Goal: Task Accomplishment & Management: Manage account settings

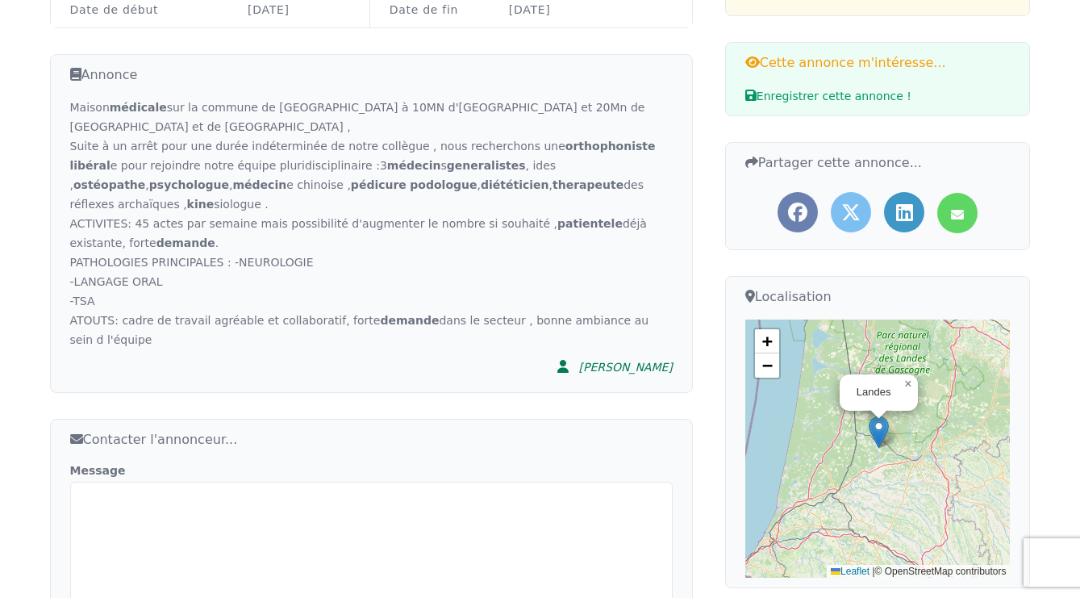
scroll to position [439, 0]
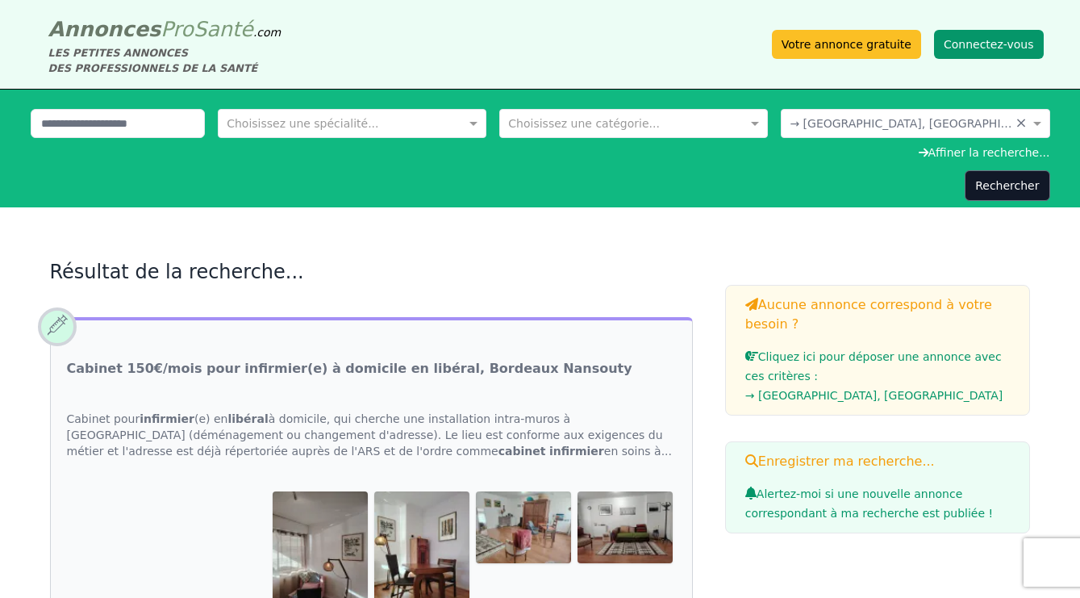
click at [967, 46] on button "Connectez-vous" at bounding box center [989, 44] width 110 height 29
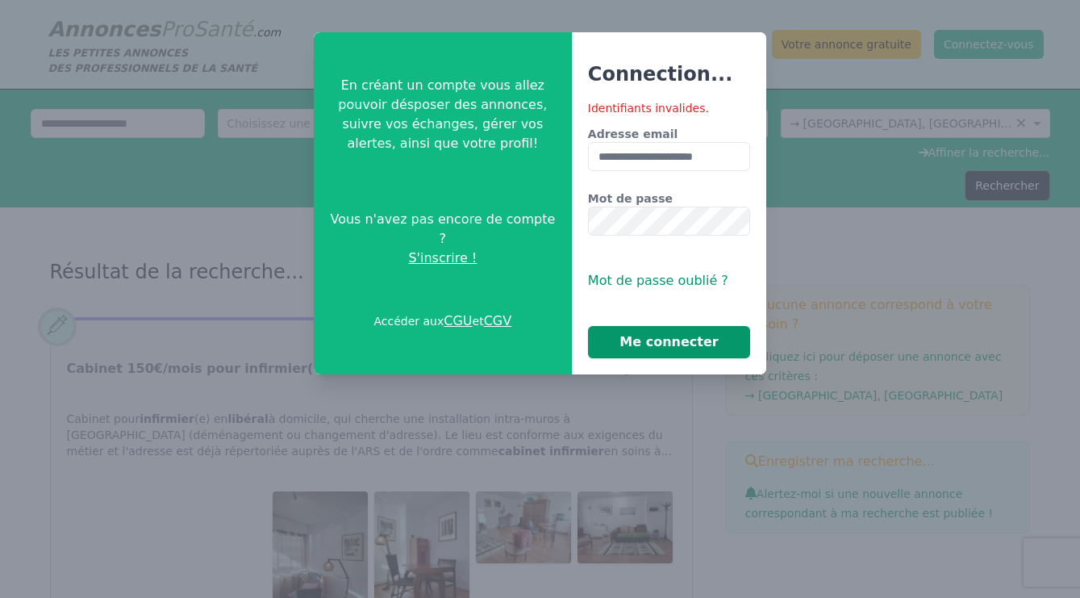
click at [658, 344] on button "Me connecter" at bounding box center [669, 342] width 162 height 32
click at [675, 336] on button "Me connecter" at bounding box center [669, 342] width 162 height 32
click at [512, 224] on div "**********" at bounding box center [540, 203] width 453 height 342
click at [661, 343] on button "Me connecter" at bounding box center [669, 342] width 162 height 32
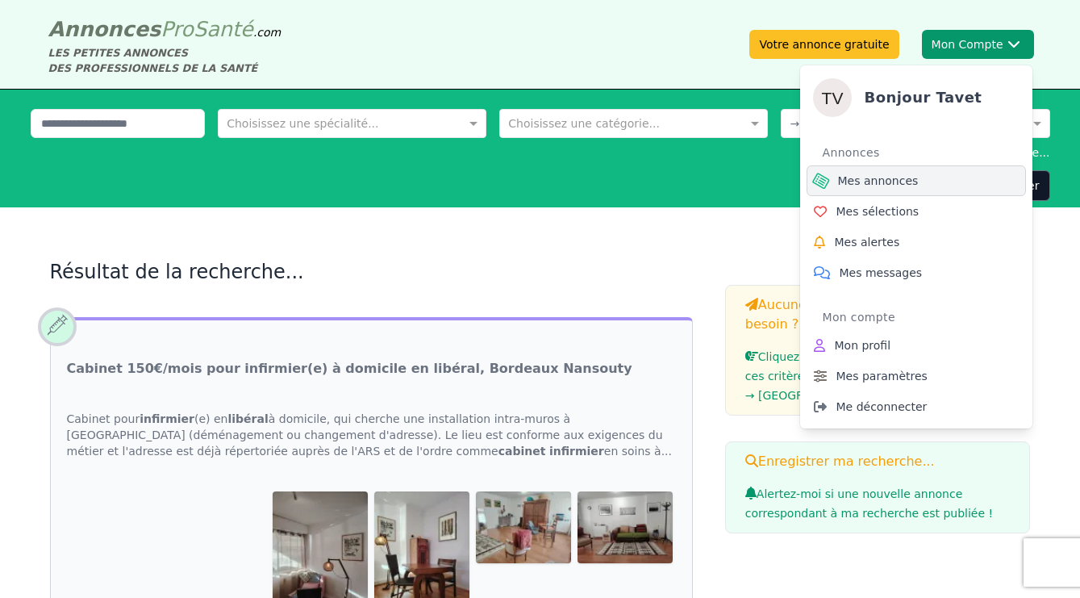
click at [868, 181] on span "Mes annonces" at bounding box center [878, 181] width 81 height 16
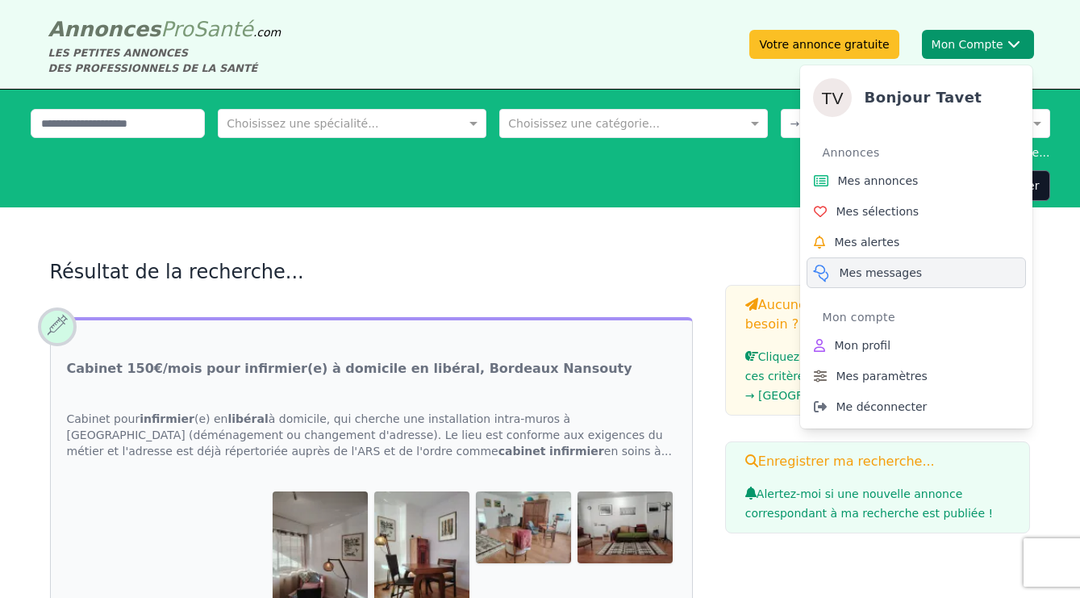
click at [873, 269] on span "Mes messages" at bounding box center [881, 273] width 83 height 16
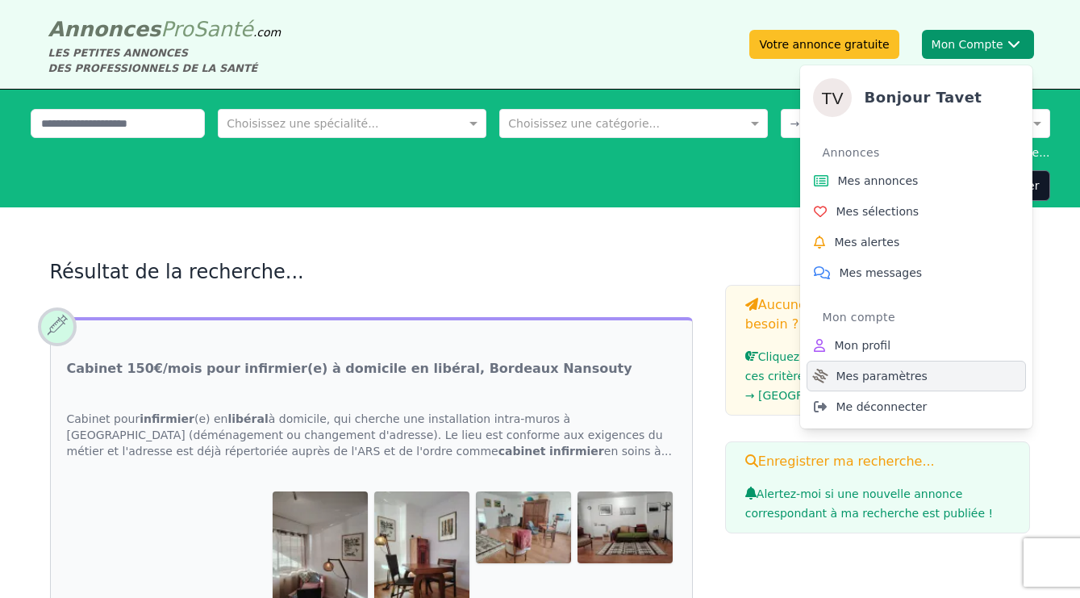
click at [907, 374] on span "Mes paramètres" at bounding box center [882, 376] width 91 height 16
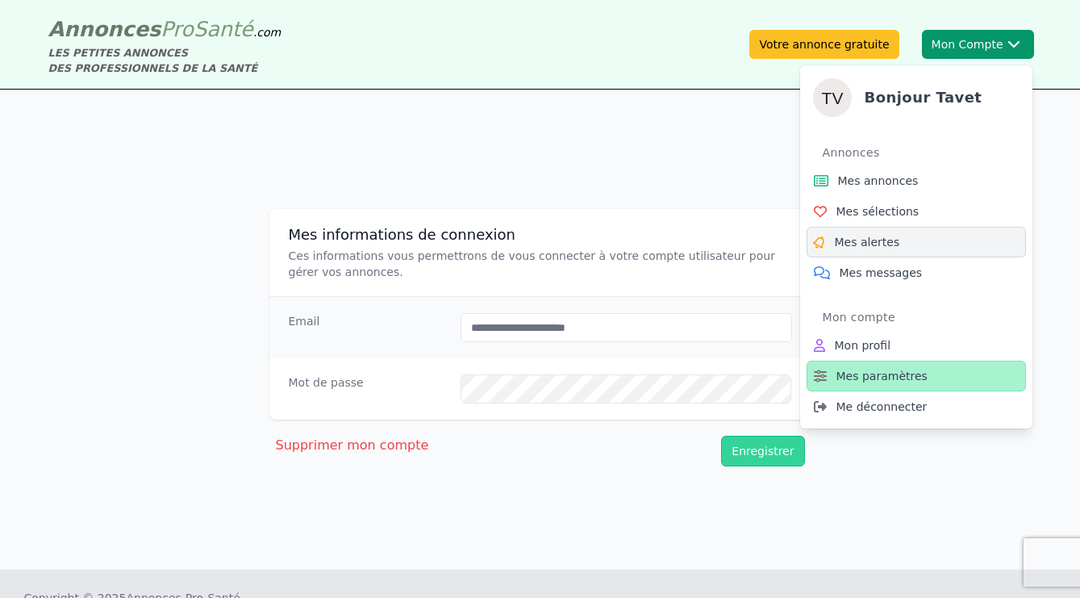
click at [870, 240] on span "Mes alertes" at bounding box center [867, 242] width 65 height 16
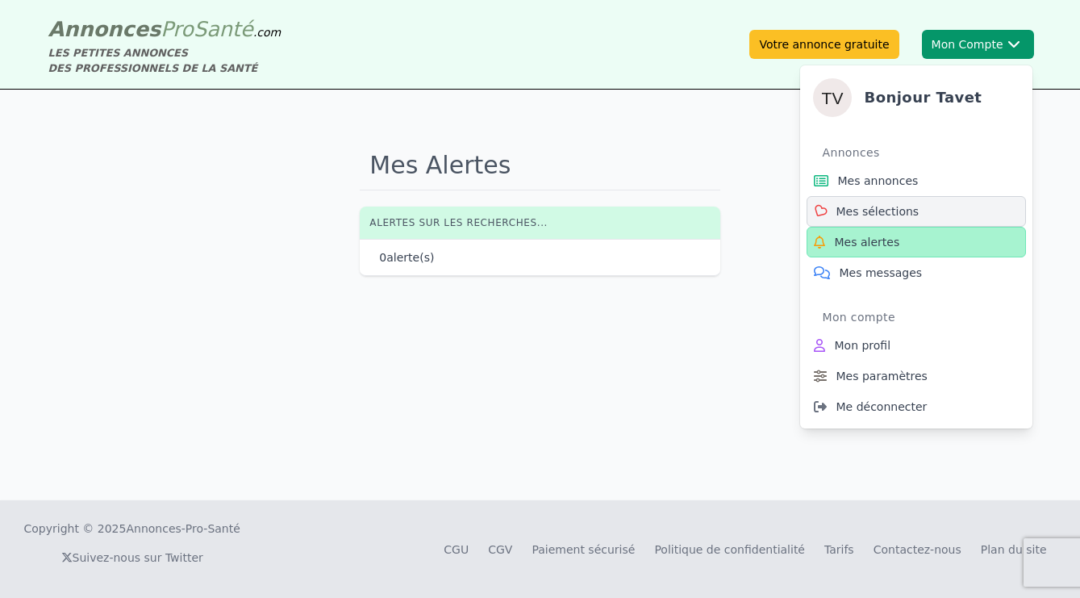
click at [871, 209] on span "Mes sélections" at bounding box center [878, 211] width 83 height 16
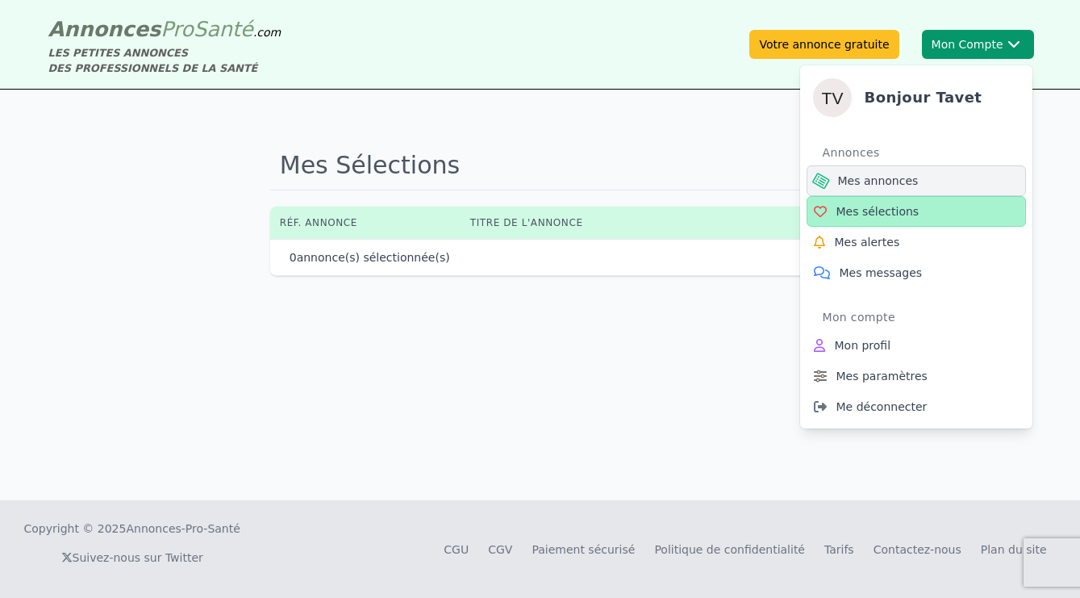
click at [871, 178] on span "Mes annonces" at bounding box center [878, 181] width 81 height 16
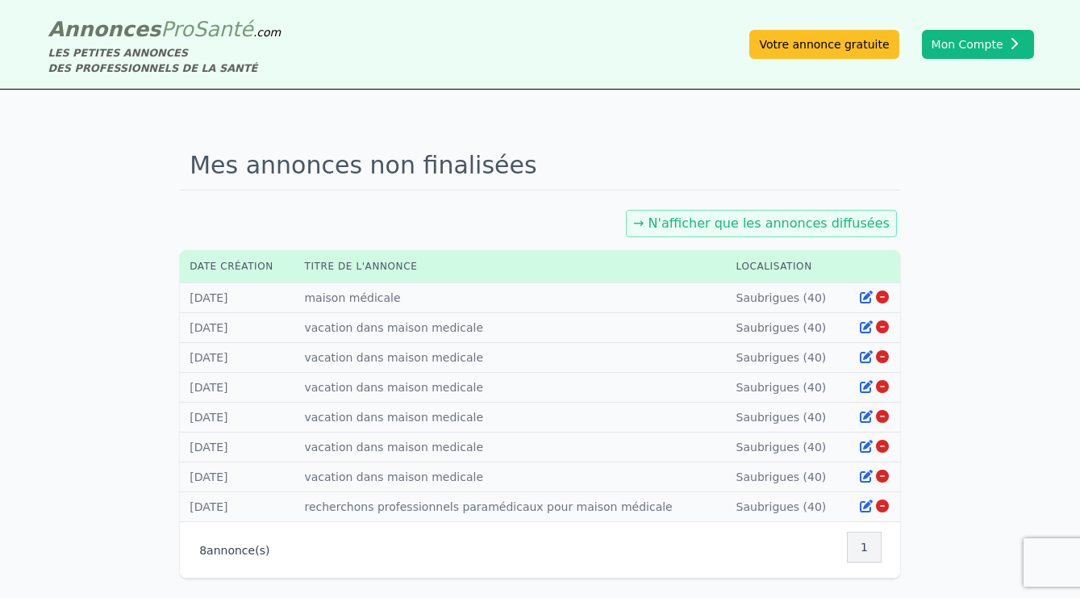
click at [714, 224] on link "→ N'afficher que les annonces diffusées" at bounding box center [761, 222] width 257 height 15
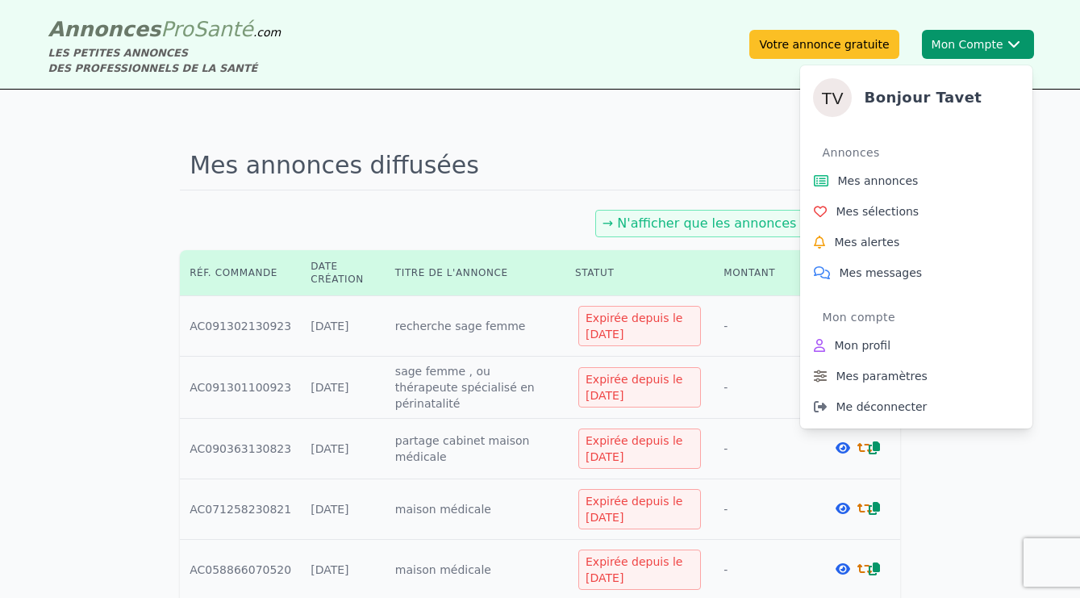
click at [969, 41] on button "Mon Compte Bonjour tavet Annonces Mes annonces Mes sélections Mes alertes Mes m…" at bounding box center [978, 44] width 112 height 29
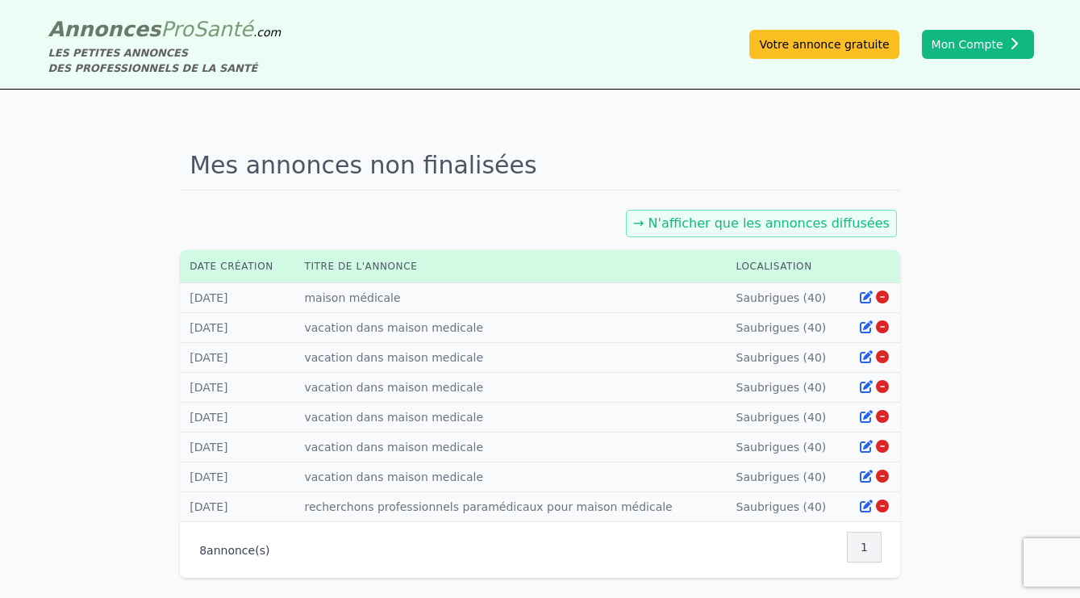
click at [868, 295] on icon at bounding box center [866, 296] width 13 height 13
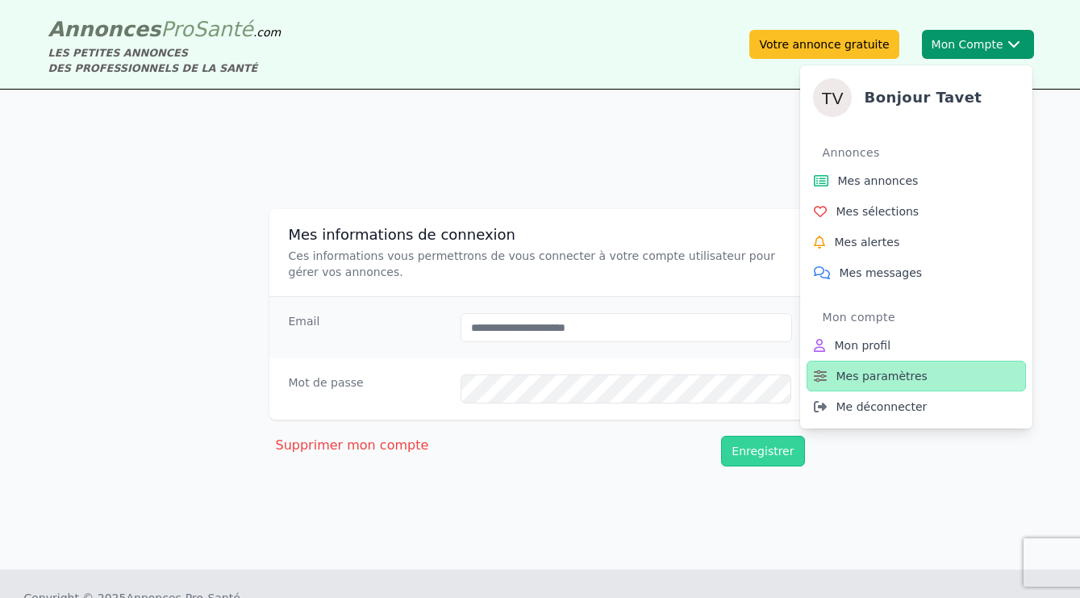
click at [841, 98] on img at bounding box center [832, 97] width 39 height 39
click at [865, 184] on span "Mes annonces" at bounding box center [878, 181] width 81 height 16
